Goal: Task Accomplishment & Management: Complete application form

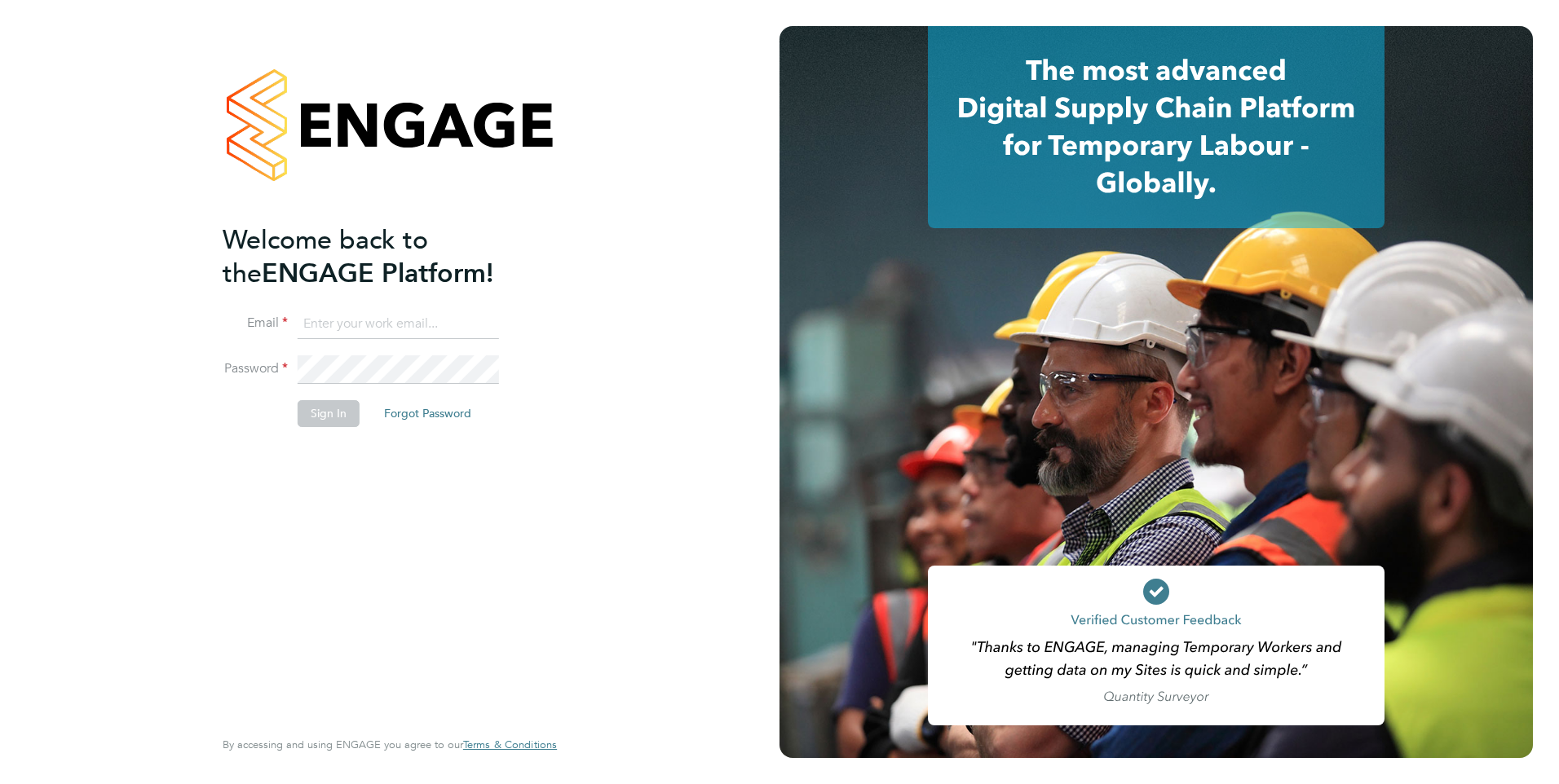
type input "Brendan.Day@hmsworks.co.uk"
click at [344, 414] on button "Sign In" at bounding box center [329, 412] width 62 height 26
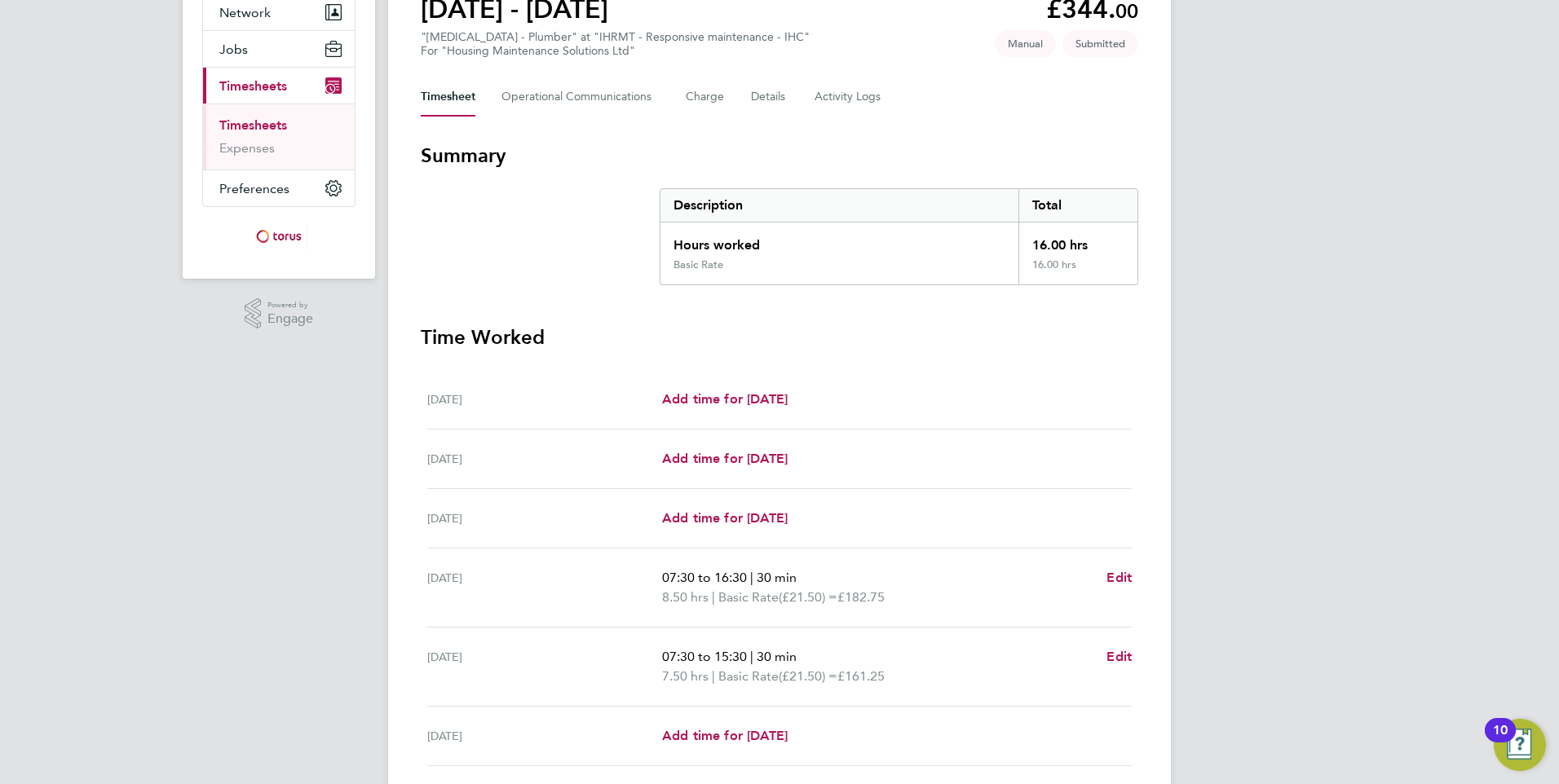
scroll to position [245, 0]
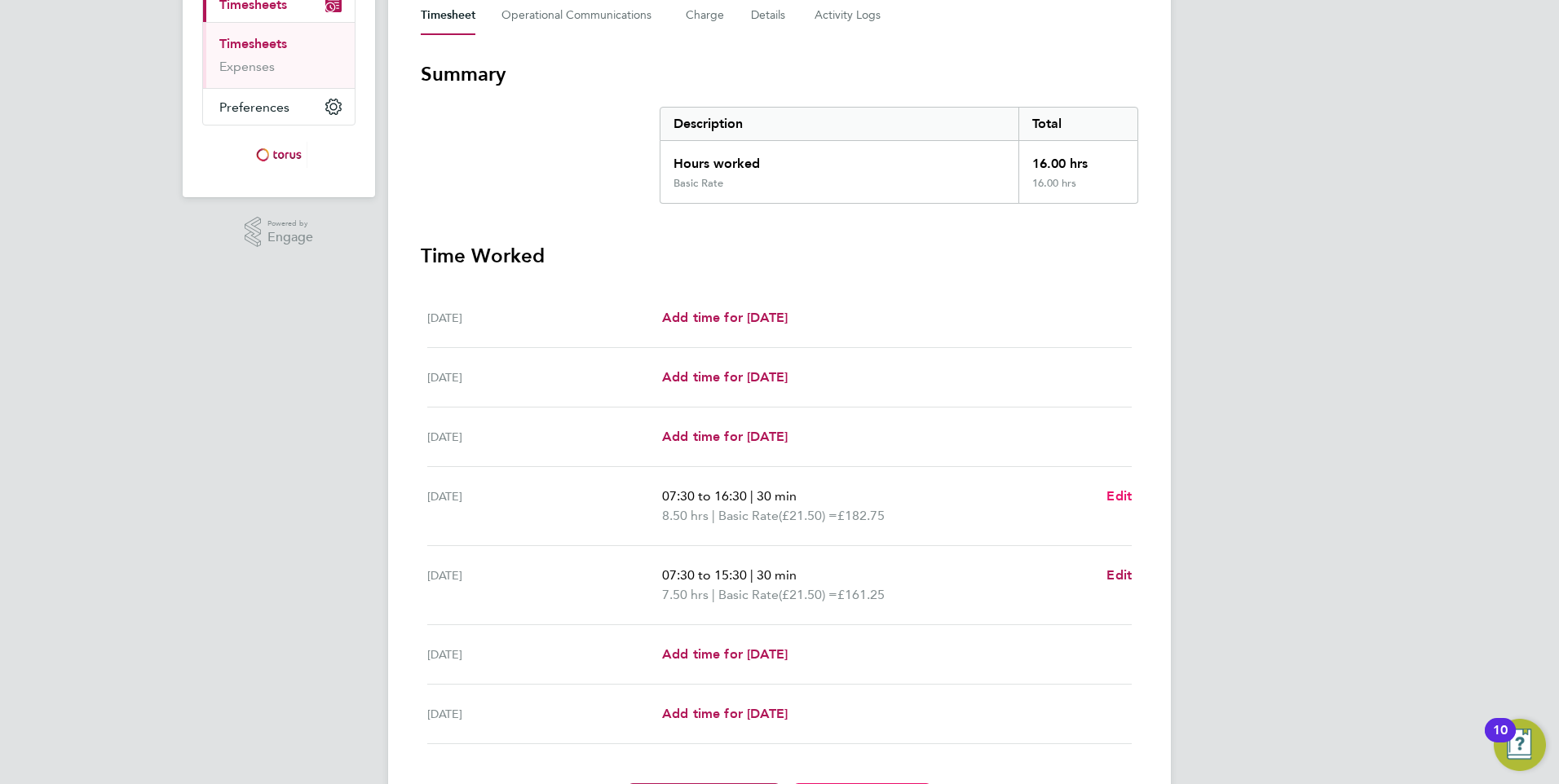
click at [1120, 501] on span "Edit" at bounding box center [1119, 496] width 25 height 16
select select "30"
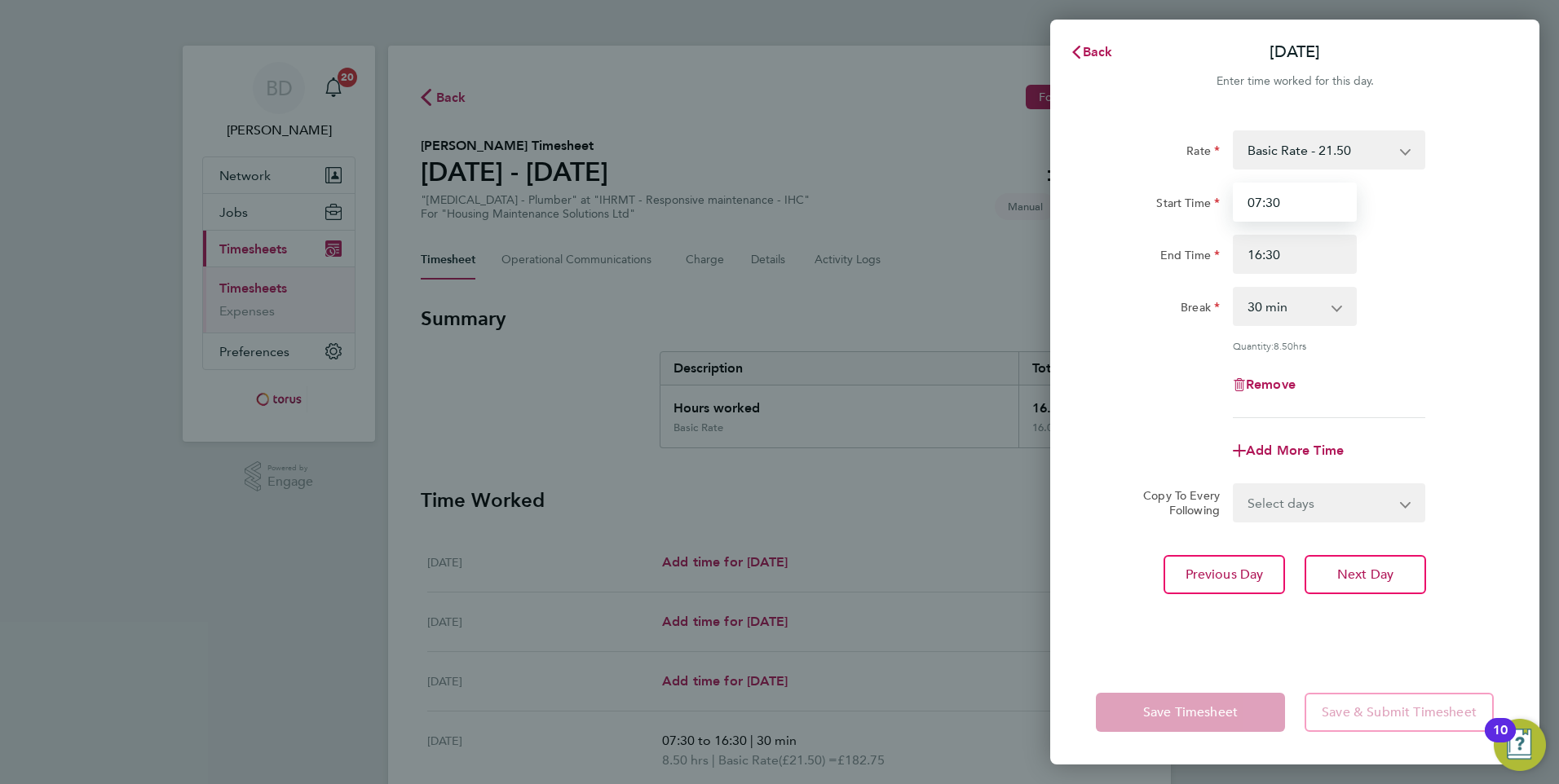
click at [1262, 202] on input "07:30" at bounding box center [1295, 202] width 124 height 39
click at [1271, 202] on input "08:30" at bounding box center [1295, 202] width 124 height 39
type input "08:00"
click at [1362, 567] on span "Next Day" at bounding box center [1365, 574] width 56 height 16
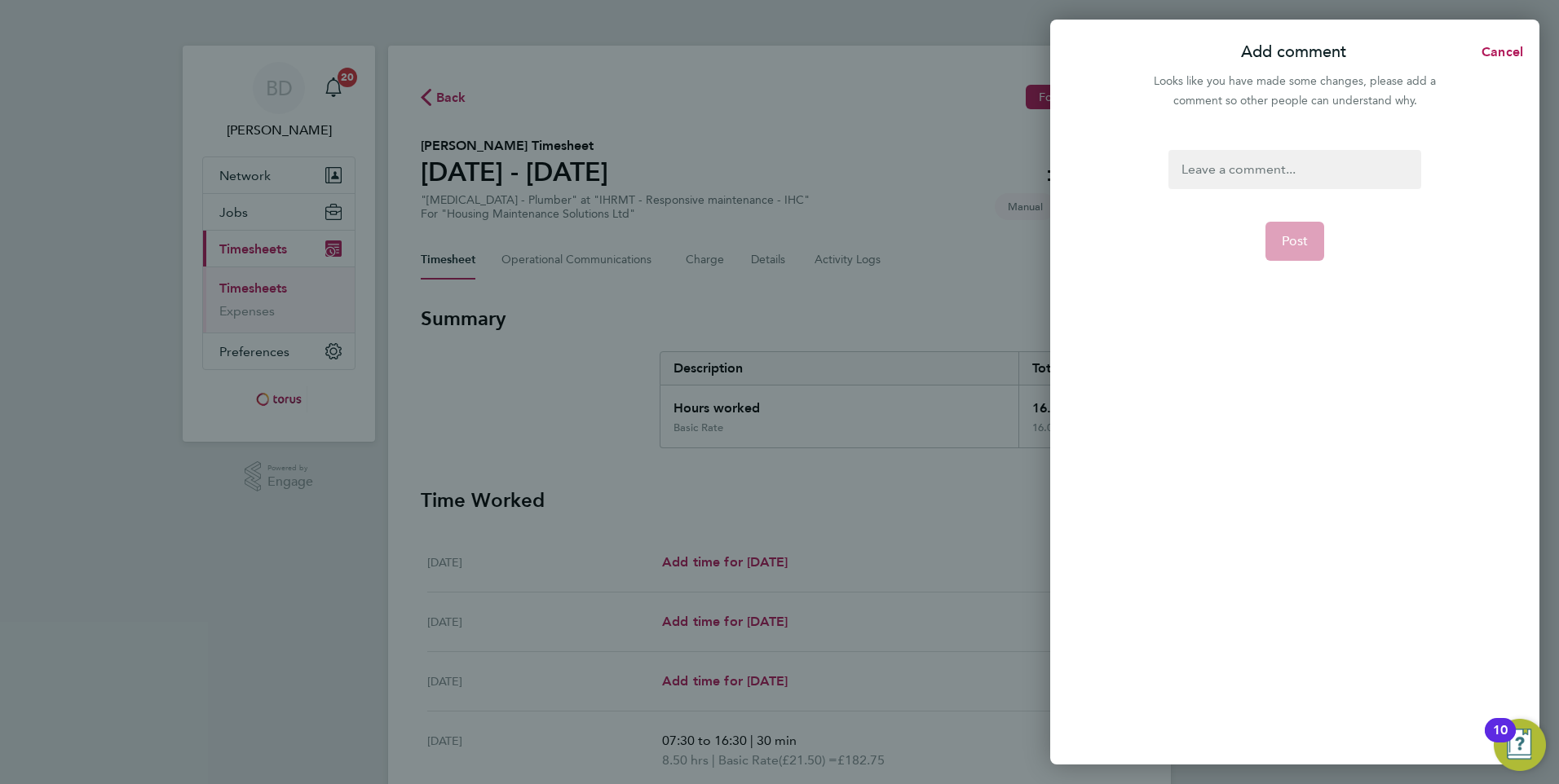
click at [1289, 158] on div at bounding box center [1293, 170] width 251 height 39
click at [1287, 242] on span "Post" at bounding box center [1295, 241] width 27 height 16
select select "30"
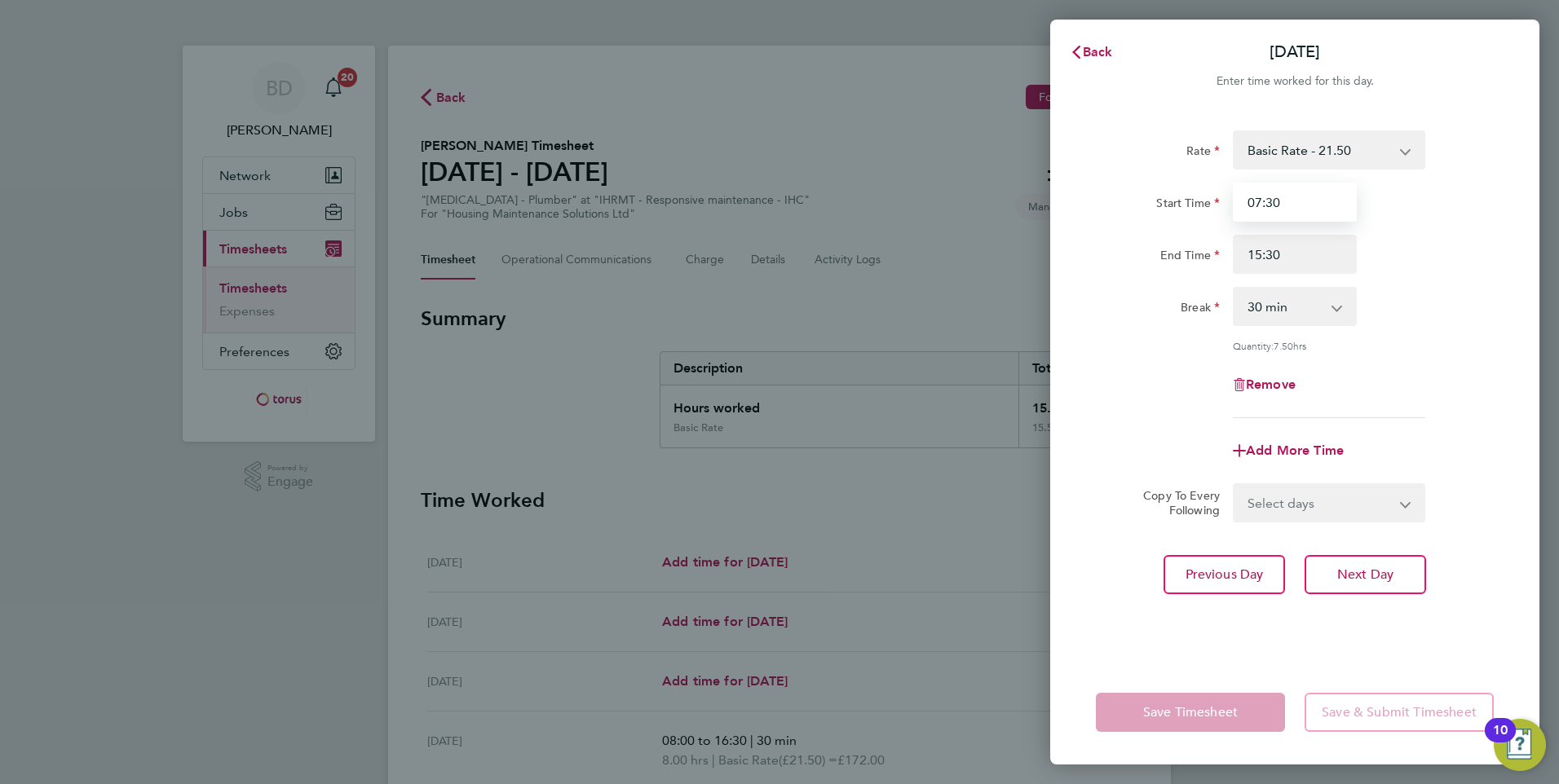
click at [1271, 203] on input "07:30" at bounding box center [1295, 202] width 124 height 39
click at [1259, 203] on input "07:00" at bounding box center [1295, 202] width 124 height 39
type input "08:00"
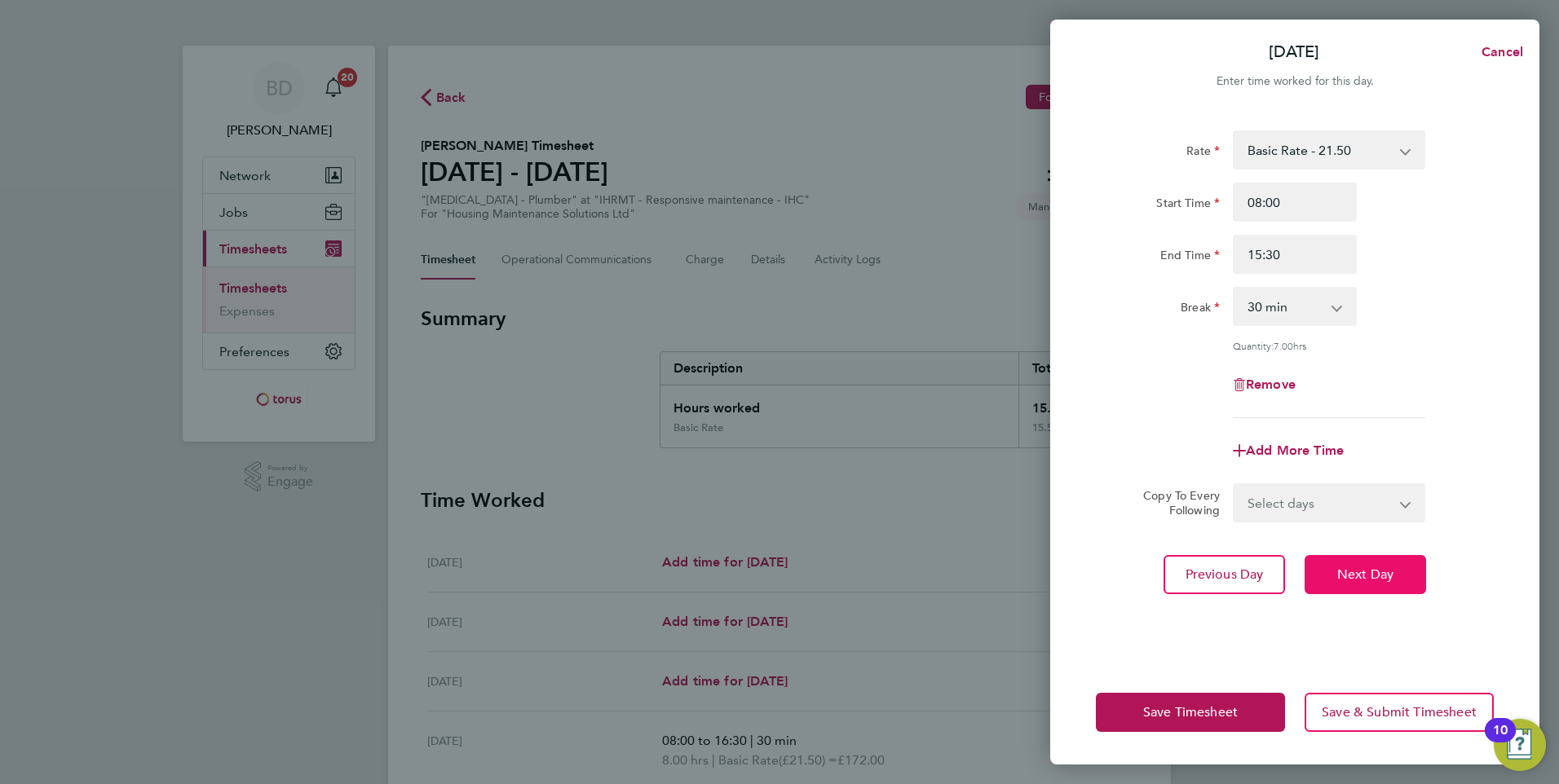
click at [1347, 567] on span "Next Day" at bounding box center [1365, 574] width 56 height 16
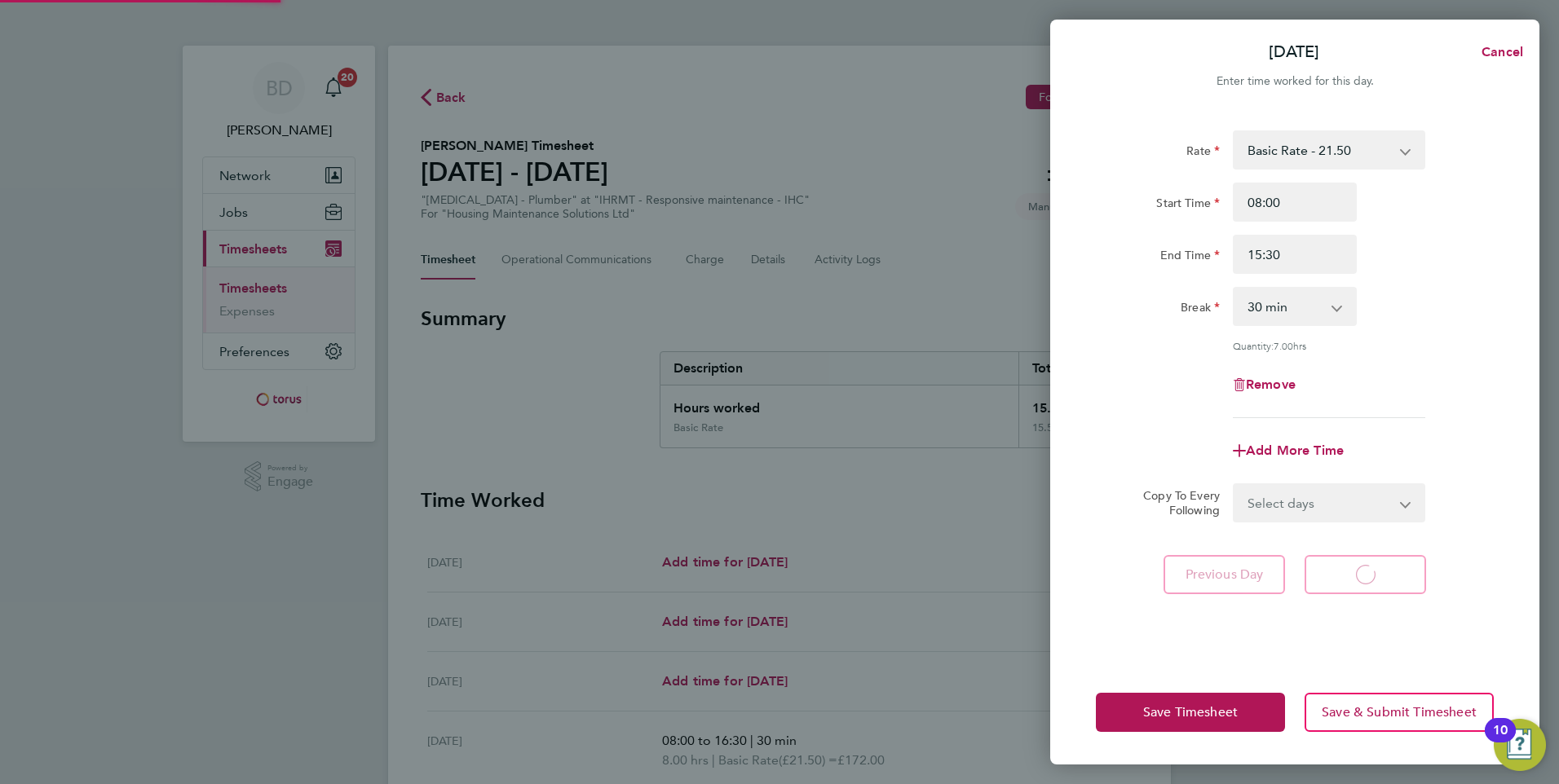
select select "30"
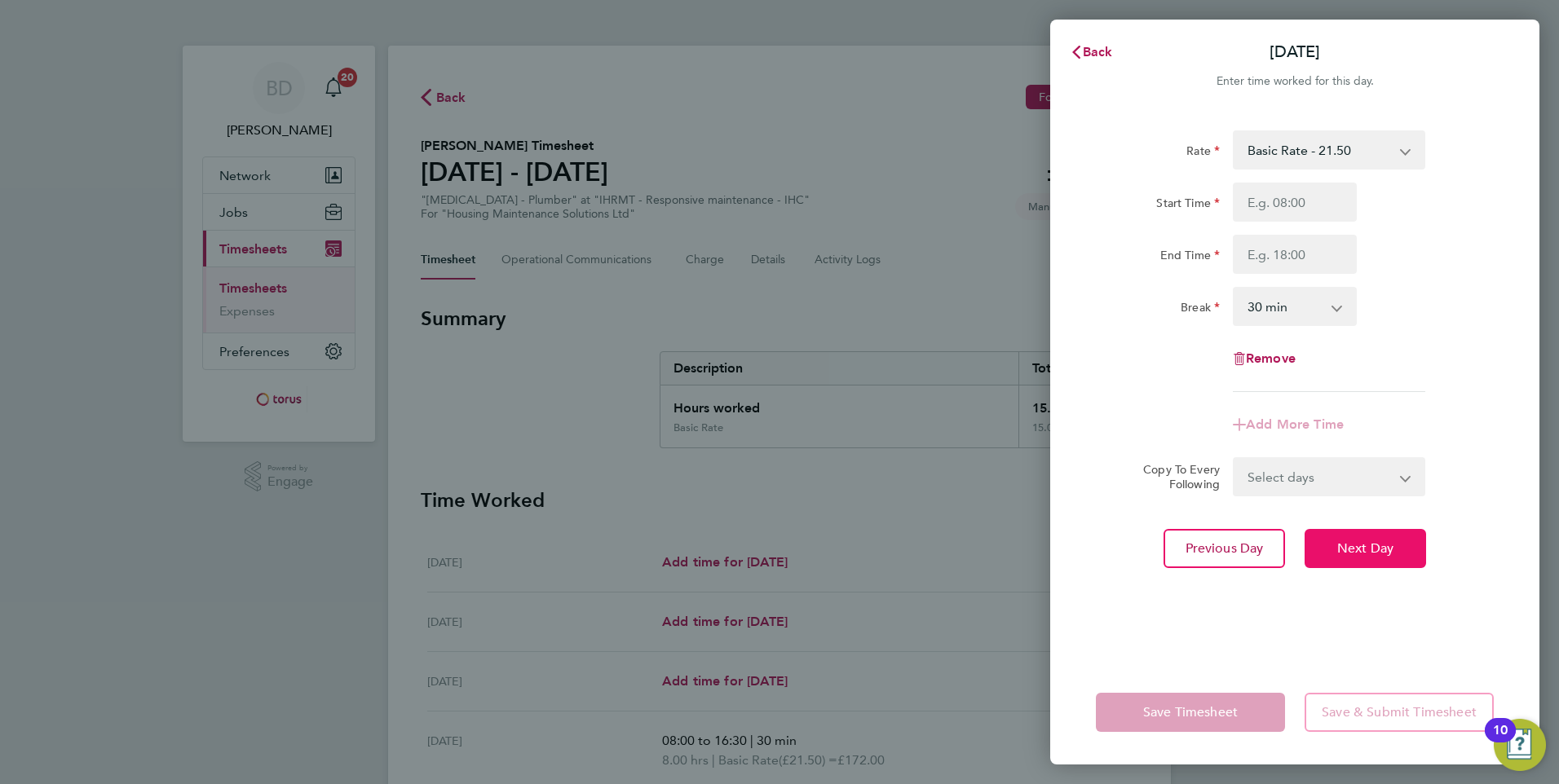
click at [1348, 546] on span "Next Day" at bounding box center [1365, 548] width 56 height 16
select select "30"
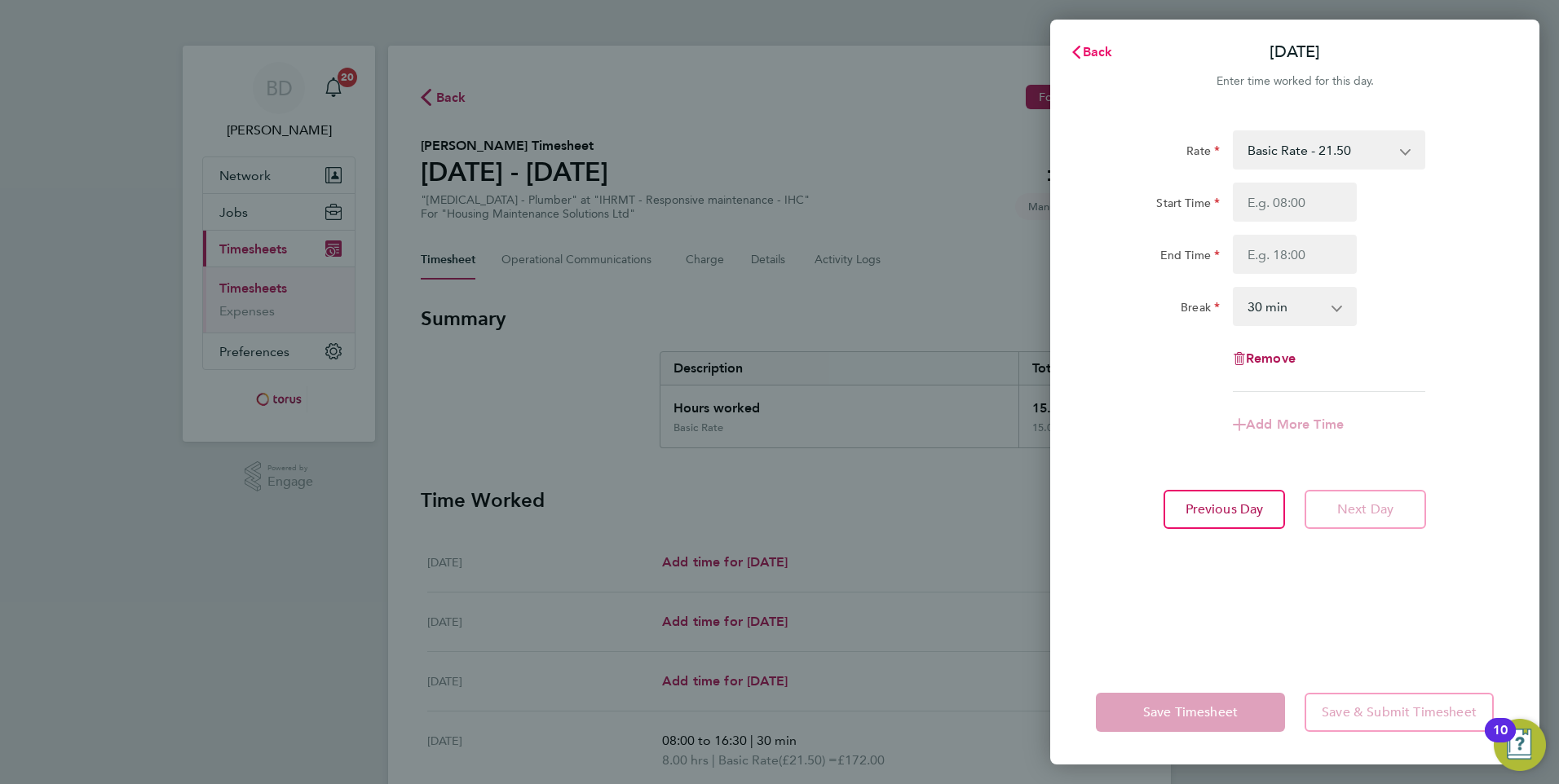
click at [1083, 54] on span "Back" at bounding box center [1097, 51] width 30 height 16
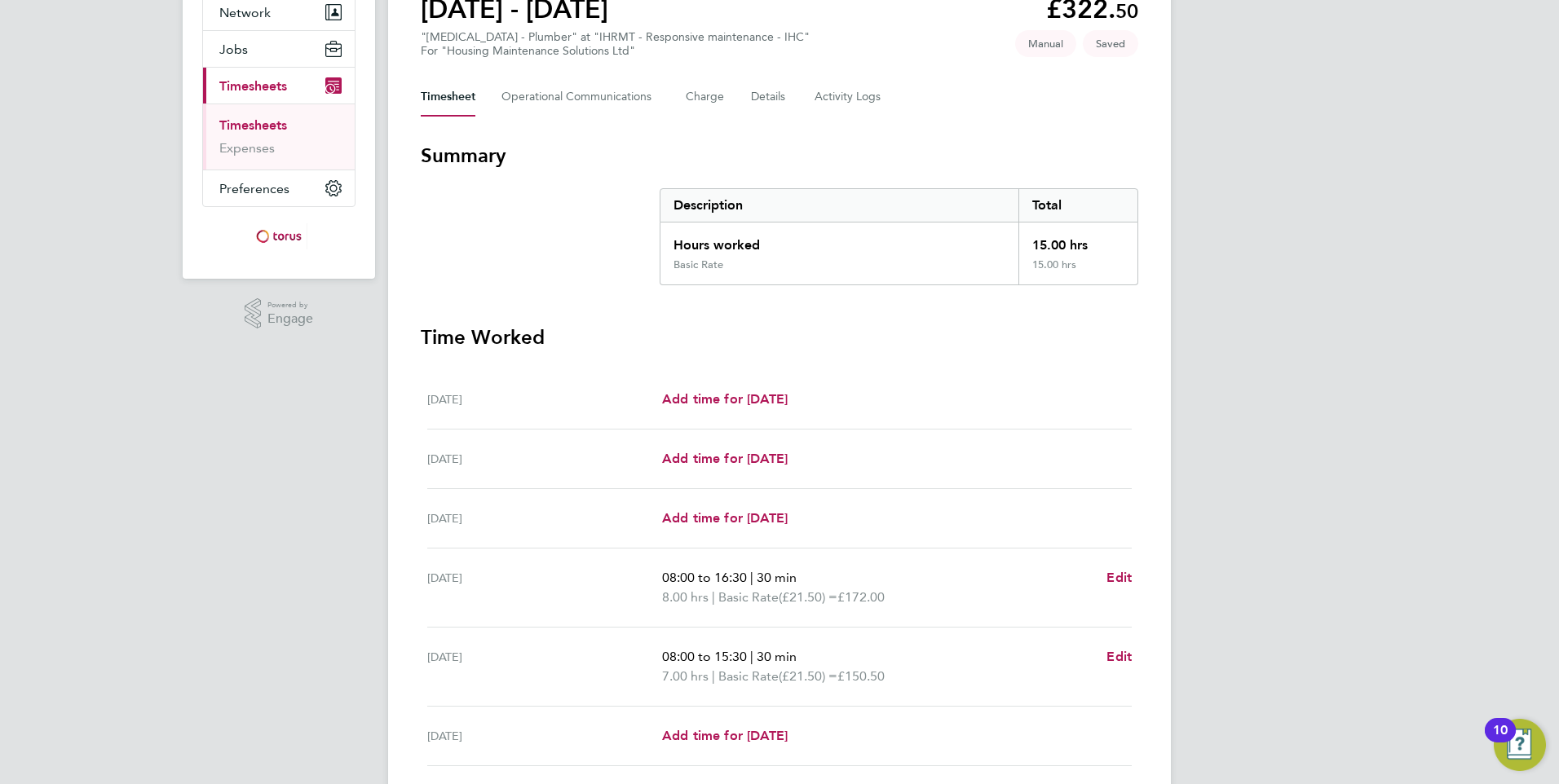
scroll to position [348, 0]
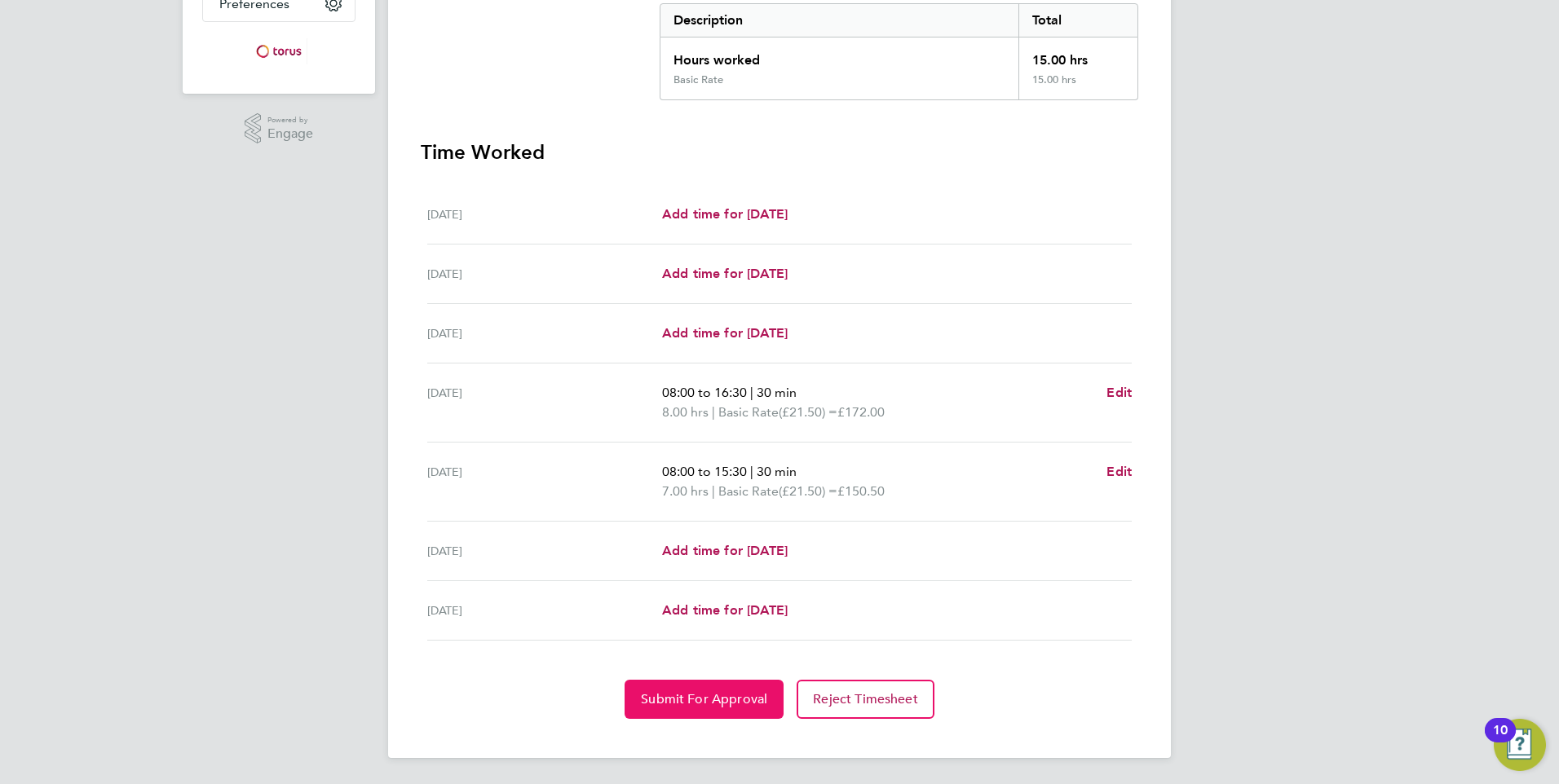
click at [713, 699] on span "Submit For Approval" at bounding box center [704, 699] width 126 height 16
click at [713, 699] on span "Approve Timesheet" at bounding box center [703, 699] width 119 height 16
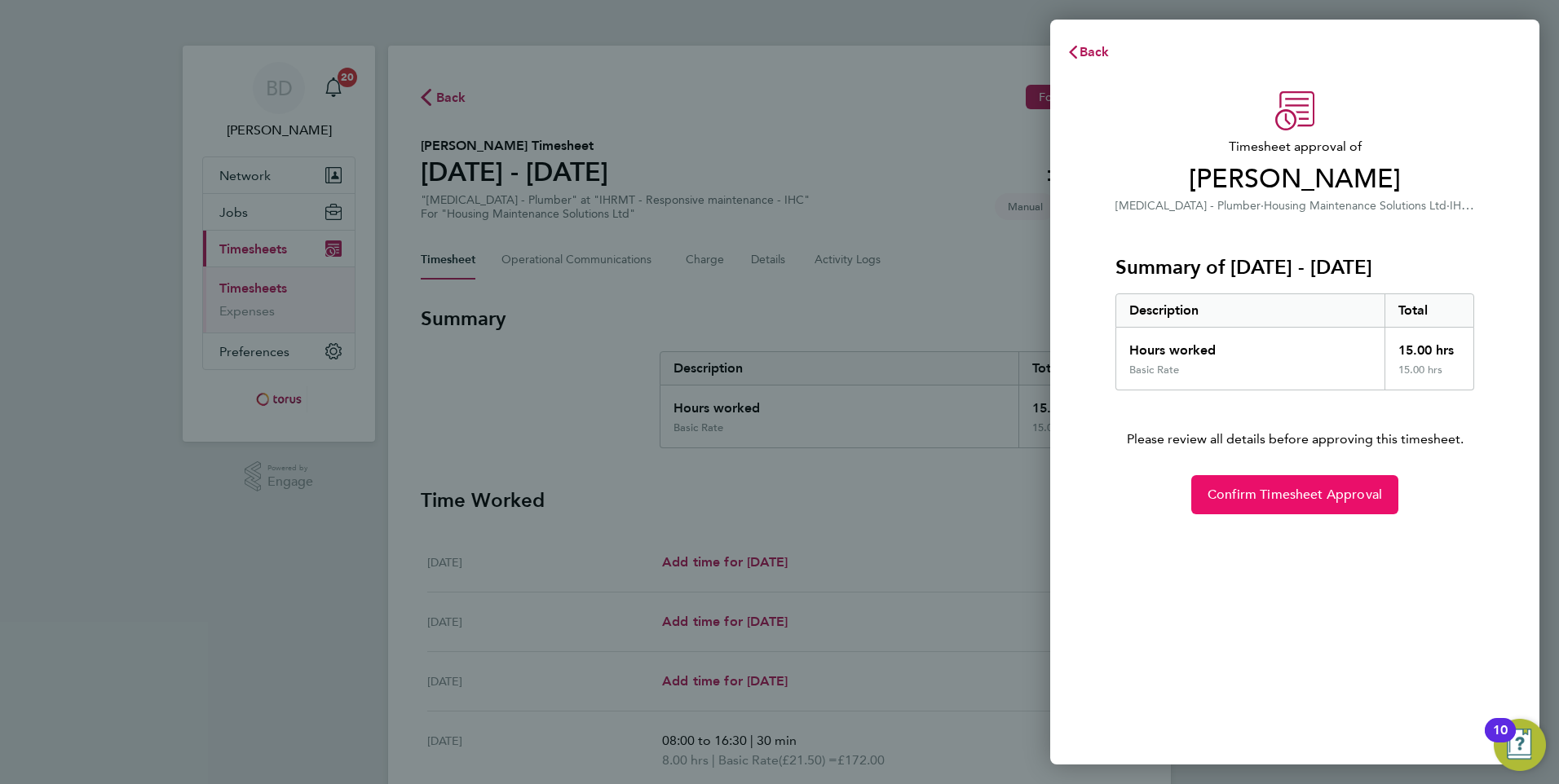
click at [1254, 497] on span "Confirm Timesheet Approval" at bounding box center [1295, 494] width 175 height 16
